Goal: Task Accomplishment & Management: Manage account settings

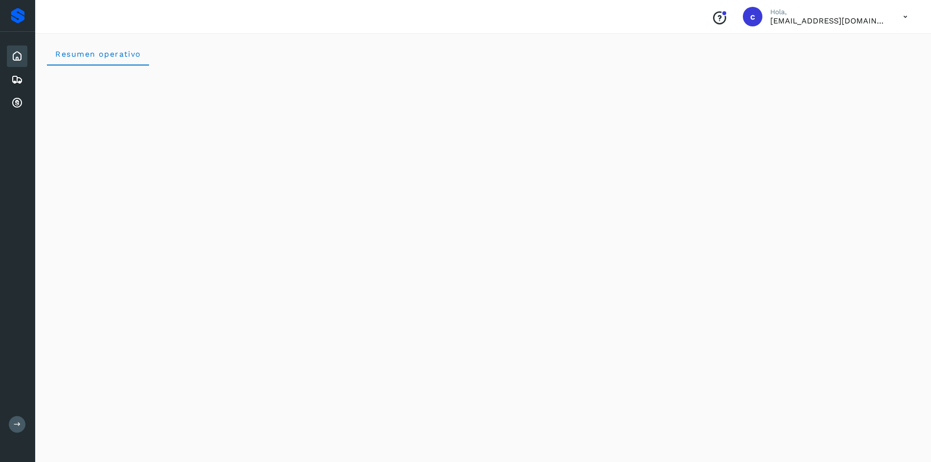
click at [20, 72] on div "Embarques" at bounding box center [17, 80] width 21 height 22
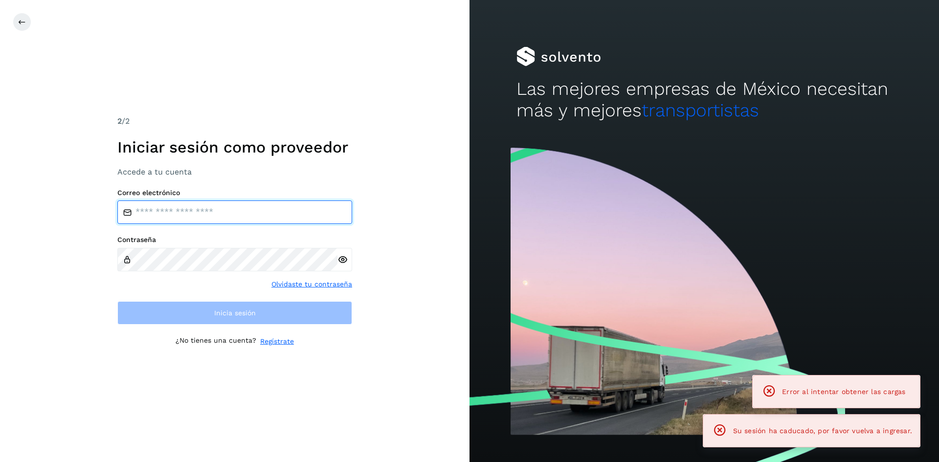
type input "**********"
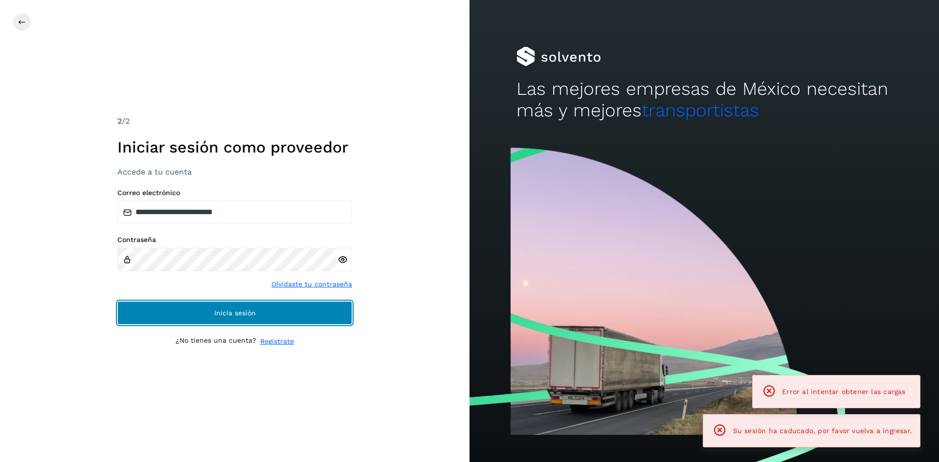
click at [268, 321] on button "Inicia sesión" at bounding box center [234, 312] width 235 height 23
